Goal: Task Accomplishment & Management: Complete application form

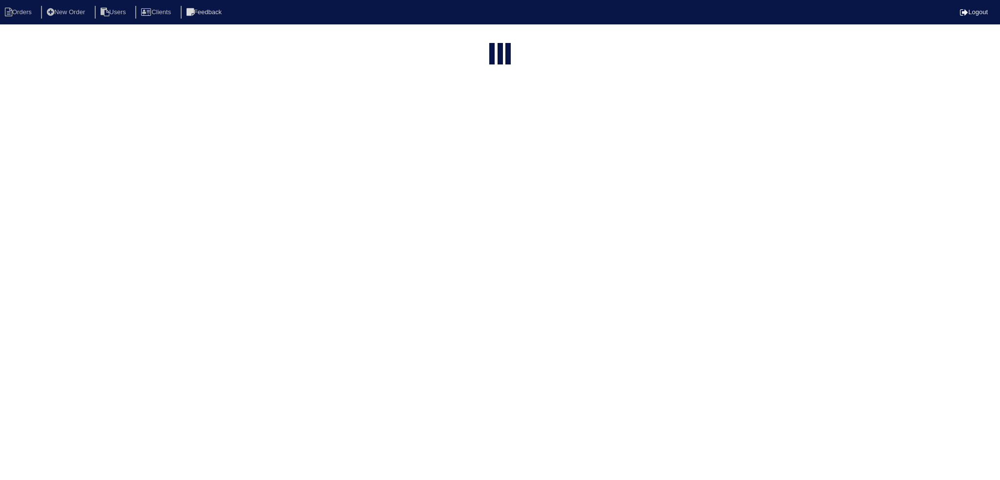
select select "15"
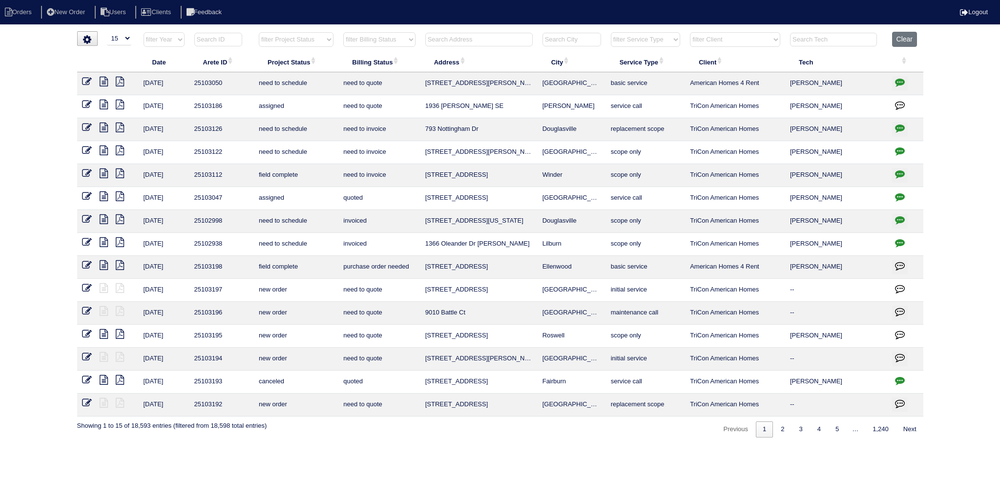
click at [471, 48] on th at bounding box center [478, 42] width 117 height 20
click at [470, 36] on input "text" at bounding box center [478, 40] width 107 height 14
click at [79, 10] on li "New Order" at bounding box center [67, 12] width 52 height 13
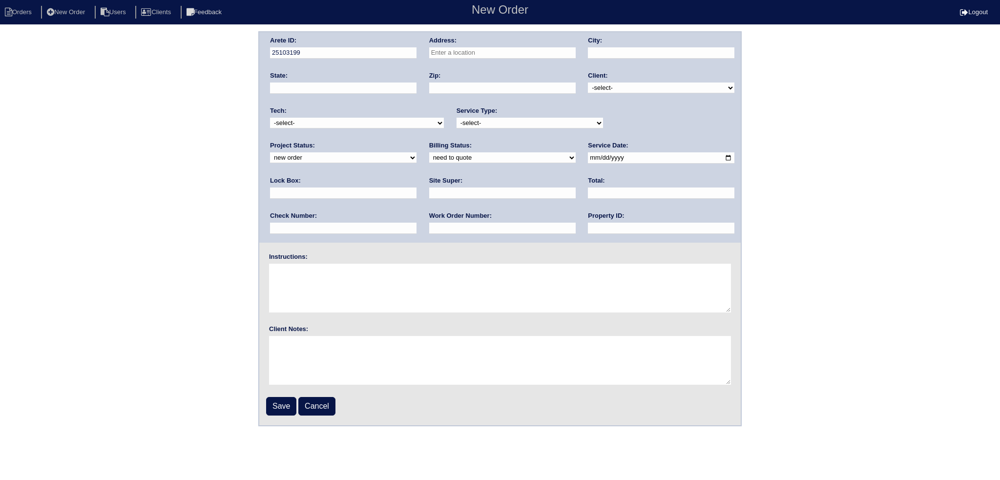
click at [491, 60] on div "Address:" at bounding box center [502, 49] width 146 height 27
click at [488, 54] on input "text" at bounding box center [502, 52] width 146 height 11
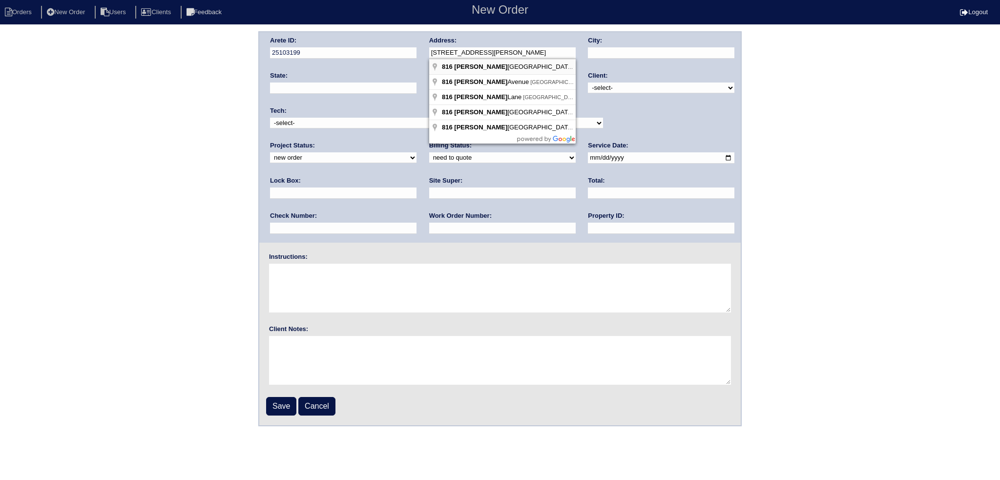
type input "[STREET_ADDRESS][PERSON_NAME]"
type input "Rockmart"
type input "GA"
type input "30153"
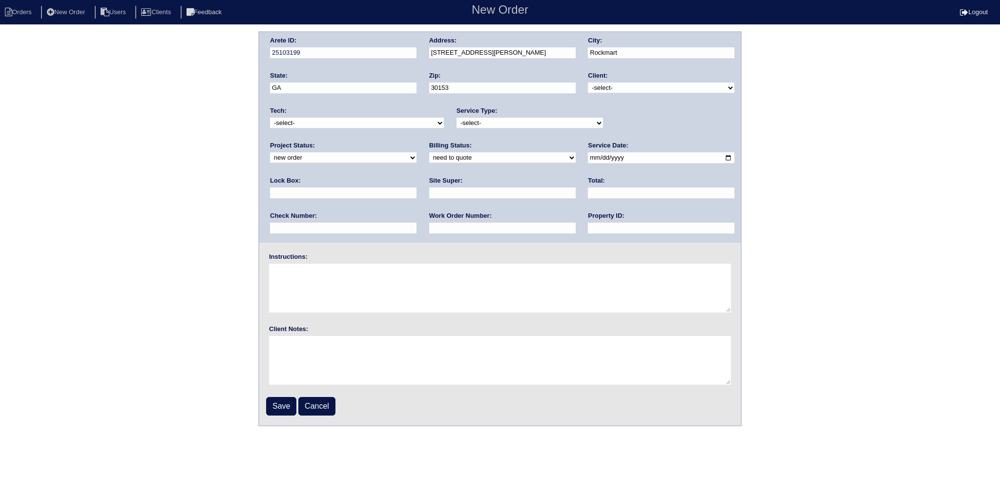
click at [677, 78] on div "Client: -select- TriCon American Homes American Homes 4 Rent First Key Homes Zi…" at bounding box center [661, 84] width 146 height 27
click at [674, 83] on select "-select- TriCon American Homes American Homes 4 Rent First Key Homes Zillow The…" at bounding box center [661, 88] width 146 height 11
select select "10"
click at [588, 83] on select "-select- TriCon American Homes American Homes 4 Rent First Key Homes Zillow The…" at bounding box center [661, 88] width 146 height 11
click at [416, 152] on select "new order assigned in progress field complete need to schedule admin review arc…" at bounding box center [343, 157] width 146 height 11
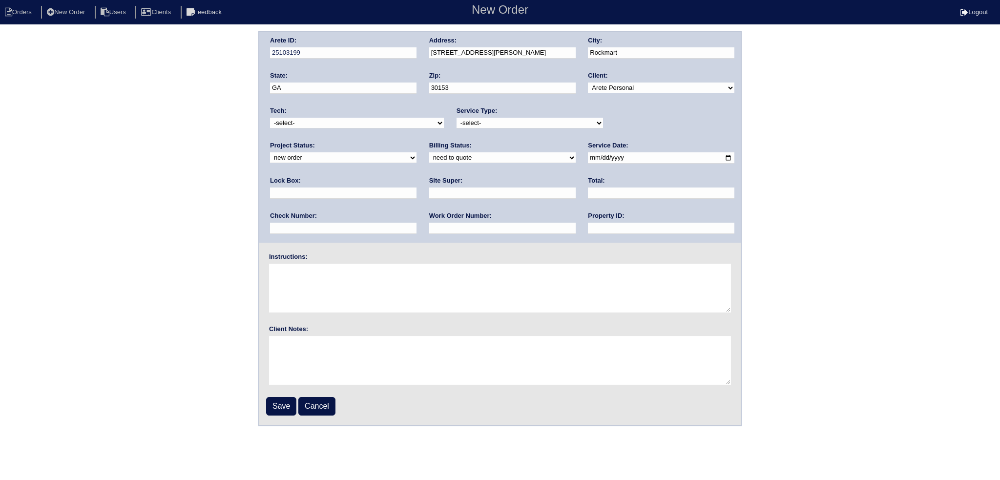
select select "assigned"
click at [416, 152] on select "new order assigned in progress field complete need to schedule admin review arc…" at bounding box center [343, 157] width 146 height 11
click at [629, 80] on div "Client: -select- TriCon American Homes American Homes 4 Rent First Key Homes Zi…" at bounding box center [661, 84] width 146 height 27
click at [626, 90] on select "-select- TriCon American Homes American Homes 4 Rent First Key Homes Zillow The…" at bounding box center [661, 88] width 146 height 11
select select "11"
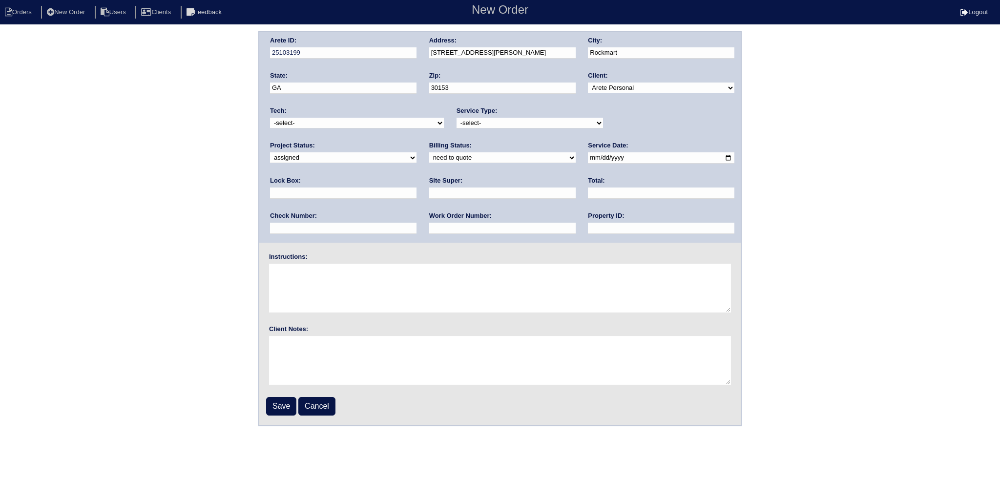
click at [588, 83] on select "-select- TriCon American Homes American Homes 4 Rent First Key Homes Zillow The…" at bounding box center [661, 88] width 146 height 11
click at [496, 124] on select "-select- initial service basic service maintenance call replacement scope servi…" at bounding box center [529, 123] width 146 height 11
select select "replacement scope"
click at [456, 118] on select "-select- initial service basic service maintenance call replacement scope servi…" at bounding box center [529, 123] width 146 height 11
click at [354, 122] on select "-select- aretesmg+backup-tech@gmail.com benjohnholt88@gmail.com callisonhvac@ya…" at bounding box center [357, 123] width 174 height 11
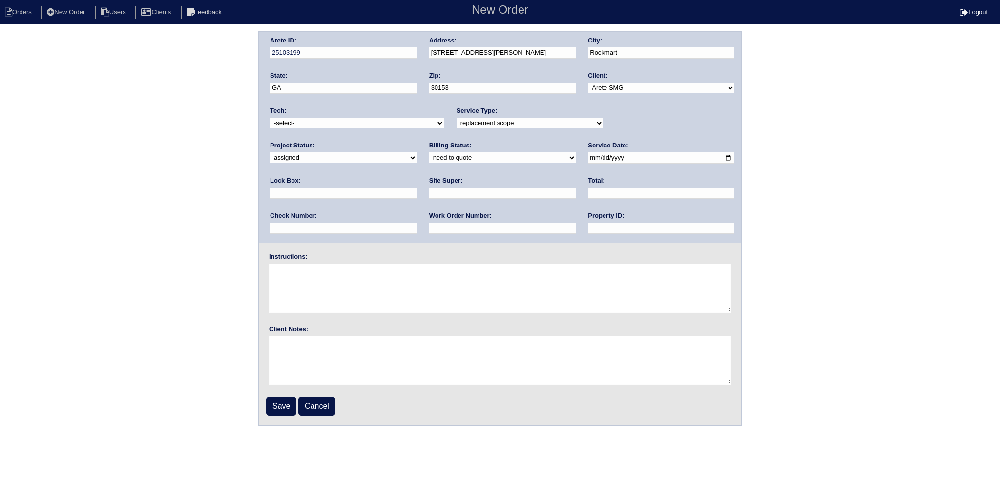
select select "33"
click at [270, 118] on select "-select- aretesmg+backup-tech@gmail.com benjohnholt88@gmail.com callisonhvac@ya…" at bounding box center [357, 123] width 174 height 11
click at [429, 154] on select "need to quote quoted need to invoice invoiced paid warranty purchase order need…" at bounding box center [502, 157] width 146 height 11
select select "in quickbooks"
click at [429, 152] on select "need to quote quoted need to invoice invoiced paid warranty purchase order need…" at bounding box center [502, 157] width 146 height 11
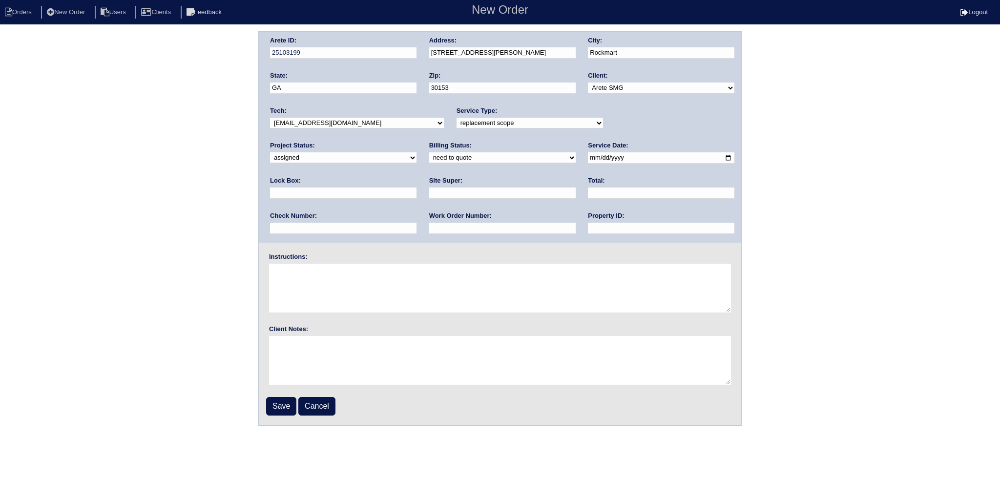
click at [588, 155] on input "date" at bounding box center [661, 157] width 146 height 11
click at [588, 159] on input "date" at bounding box center [661, 157] width 146 height 11
click at [588, 156] on input "date" at bounding box center [661, 157] width 146 height 11
type input "2025-08-30"
click at [588, 229] on input "text" at bounding box center [661, 228] width 146 height 11
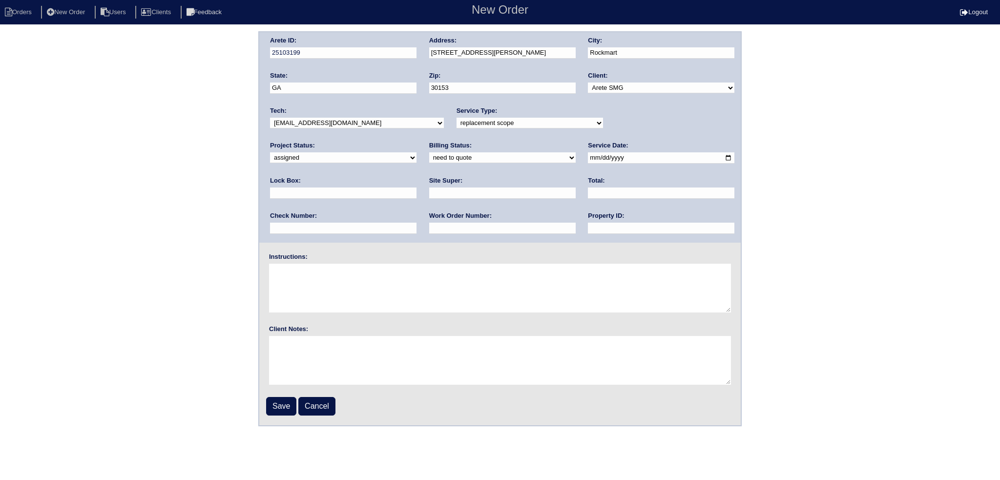
type input "N/A"
click at [416, 152] on select "new order assigned in progress field complete need to schedule admin review arc…" at bounding box center [343, 157] width 146 height 11
click at [275, 404] on input "Save" at bounding box center [281, 406] width 30 height 19
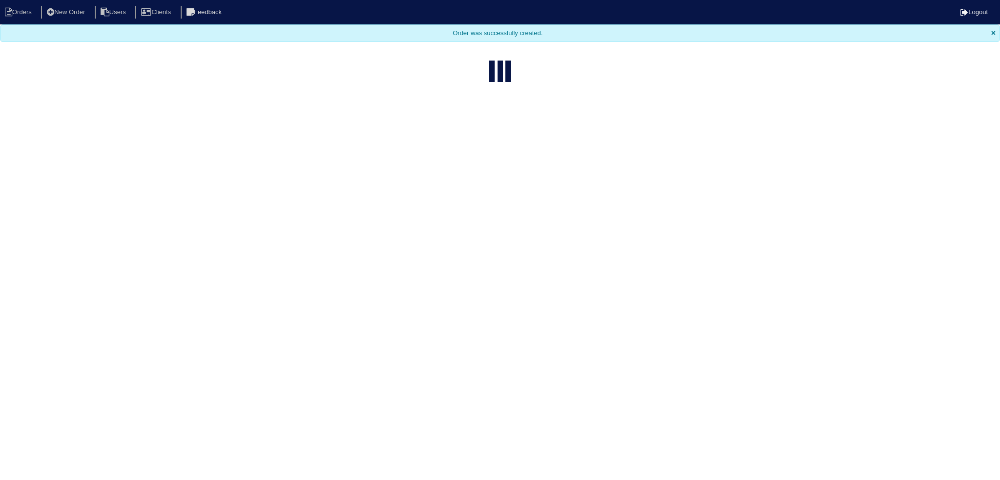
select select "15"
click at [293, 52] on body "Orders New Order Users Clients Feedback Logout Orders New Order Users Clients M…" at bounding box center [500, 86] width 1000 height 173
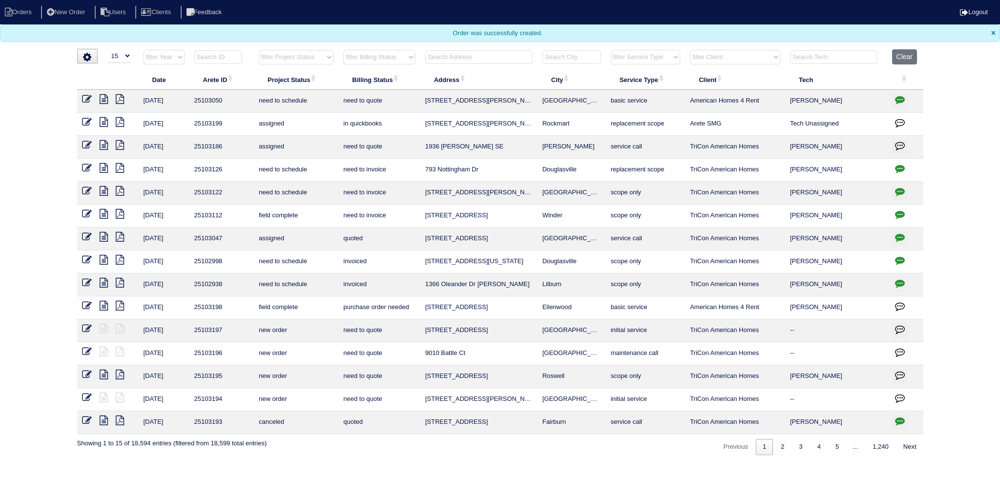
click at [208, 122] on td "25103199" at bounding box center [221, 124] width 64 height 23
copy td "25103199"
